Goal: Task Accomplishment & Management: Manage account settings

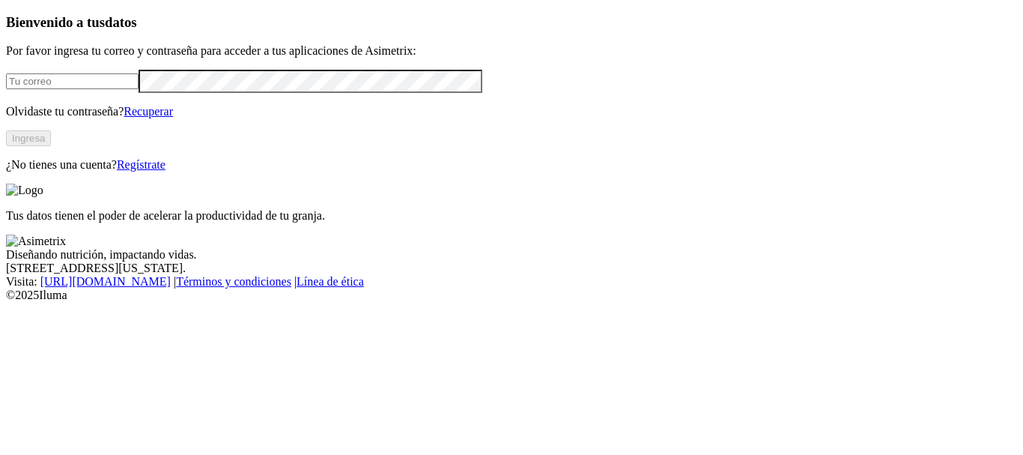
click at [109, 89] on input "email" at bounding box center [72, 81] width 133 height 16
type input "rafael.ochoa@opav.co"
click input "submit" at bounding box center [0, 0] width 0 height 0
